Goal: Information Seeking & Learning: Learn about a topic

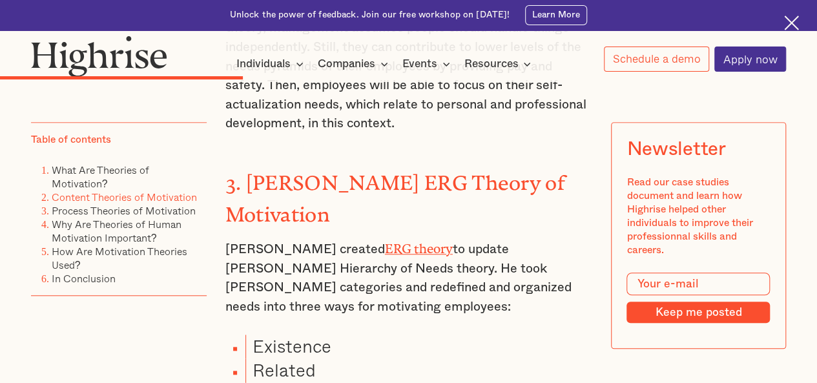
scroll to position [2905, 0]
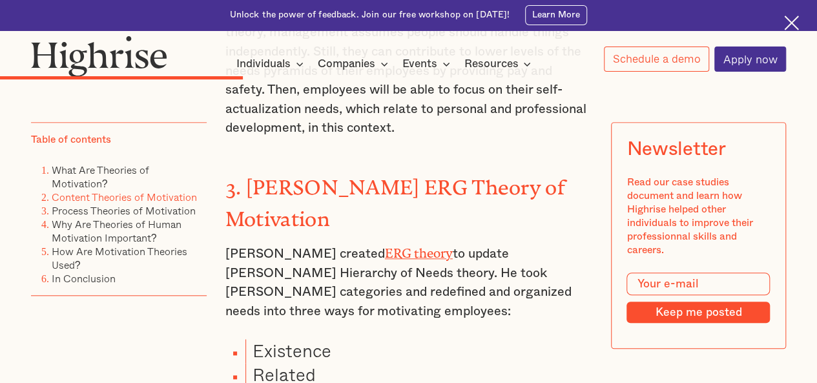
click at [399, 246] on link "ERG theory" at bounding box center [419, 250] width 68 height 8
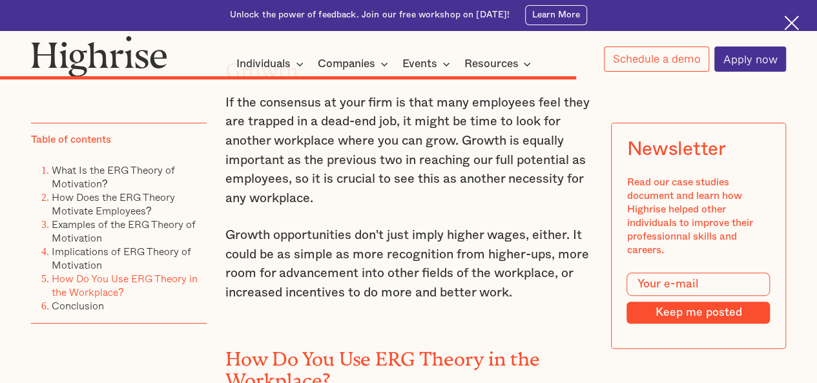
scroll to position [5035, 0]
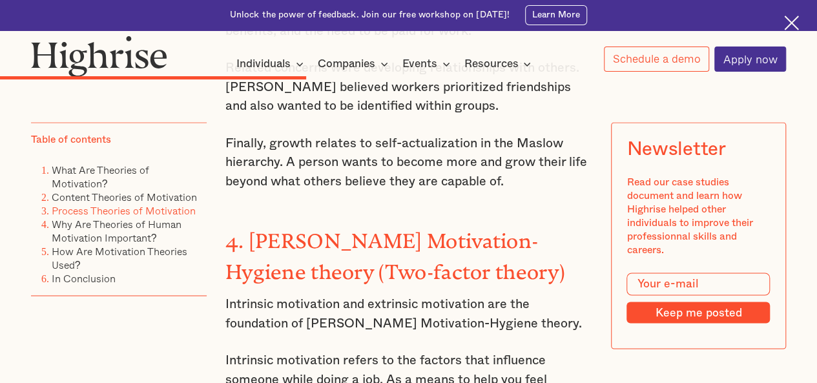
scroll to position [3233, 0]
